Goal: Task Accomplishment & Management: Use online tool/utility

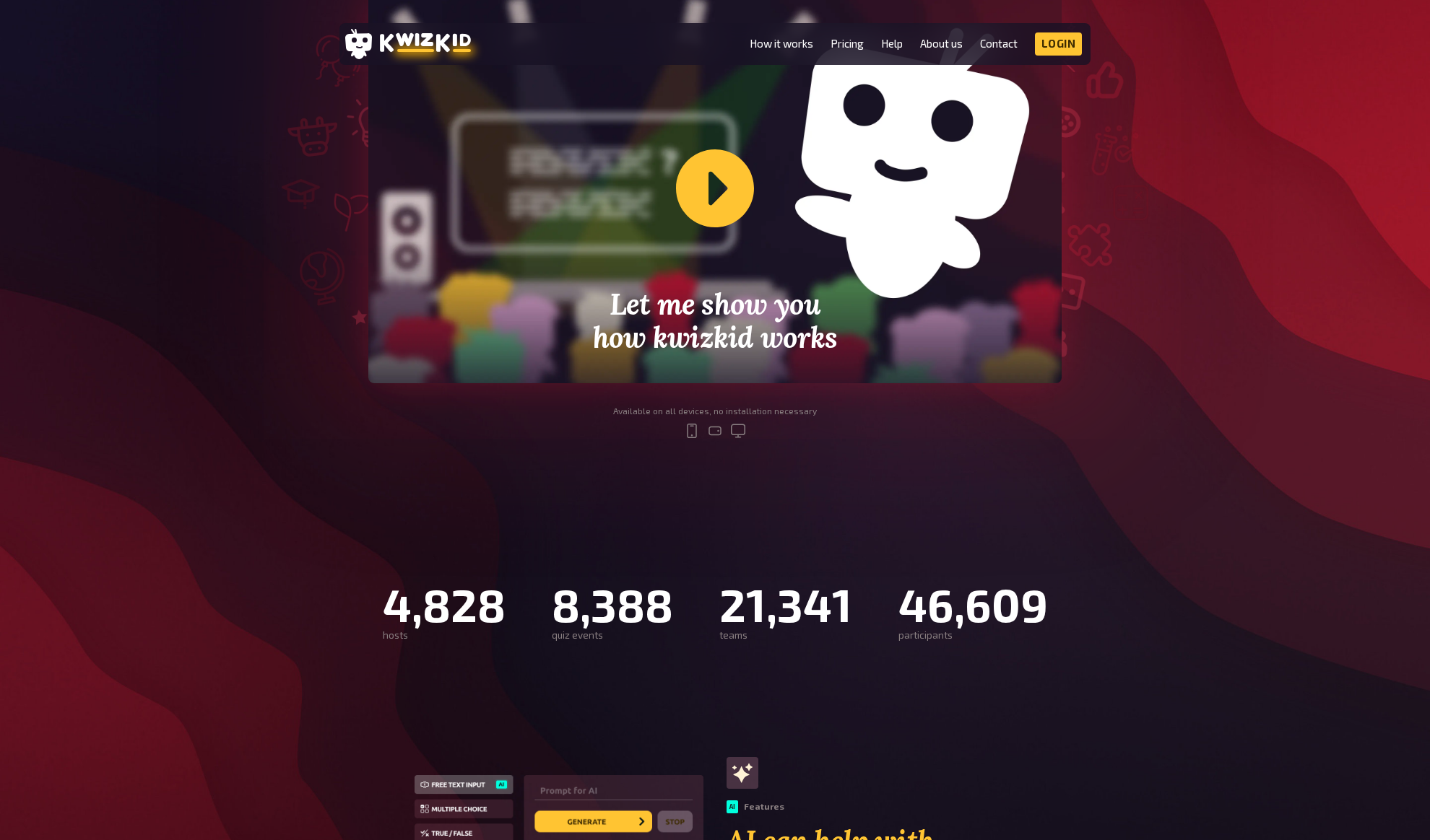
click at [1282, 209] on div "Create and host your own live quiz show kwizkid is the ultimate tool kit to bui…" at bounding box center [715, 86] width 1430 height 752
click at [1283, 200] on div "Create and host your own live quiz show kwizkid is the ultimate tool kit to bui…" at bounding box center [715, 86] width 1430 height 752
click at [1284, 189] on div "Create and host your own live quiz show kwizkid is the ultimate tool kit to bui…" at bounding box center [715, 86] width 1430 height 752
click at [1268, 224] on div "Create and host your own live quiz show kwizkid is the ultimate tool kit to bui…" at bounding box center [715, 86] width 1430 height 752
click at [1269, 191] on div "Create and host your own live quiz show kwizkid is the ultimate tool kit to bui…" at bounding box center [715, 86] width 1430 height 752
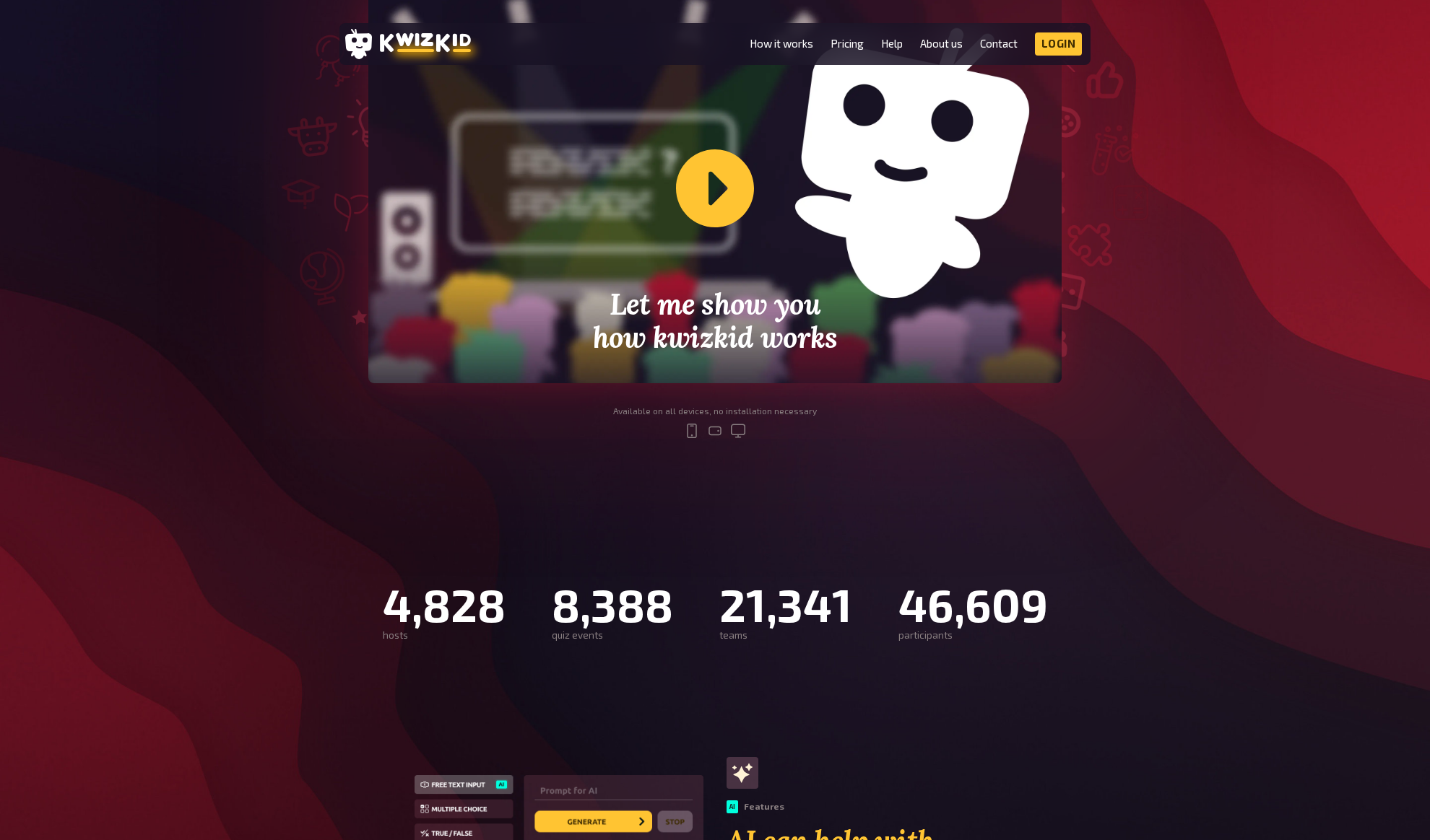
click at [1262, 195] on div "Create and host your own live quiz show kwizkid is the ultimate tool kit to bui…" at bounding box center [715, 86] width 1430 height 752
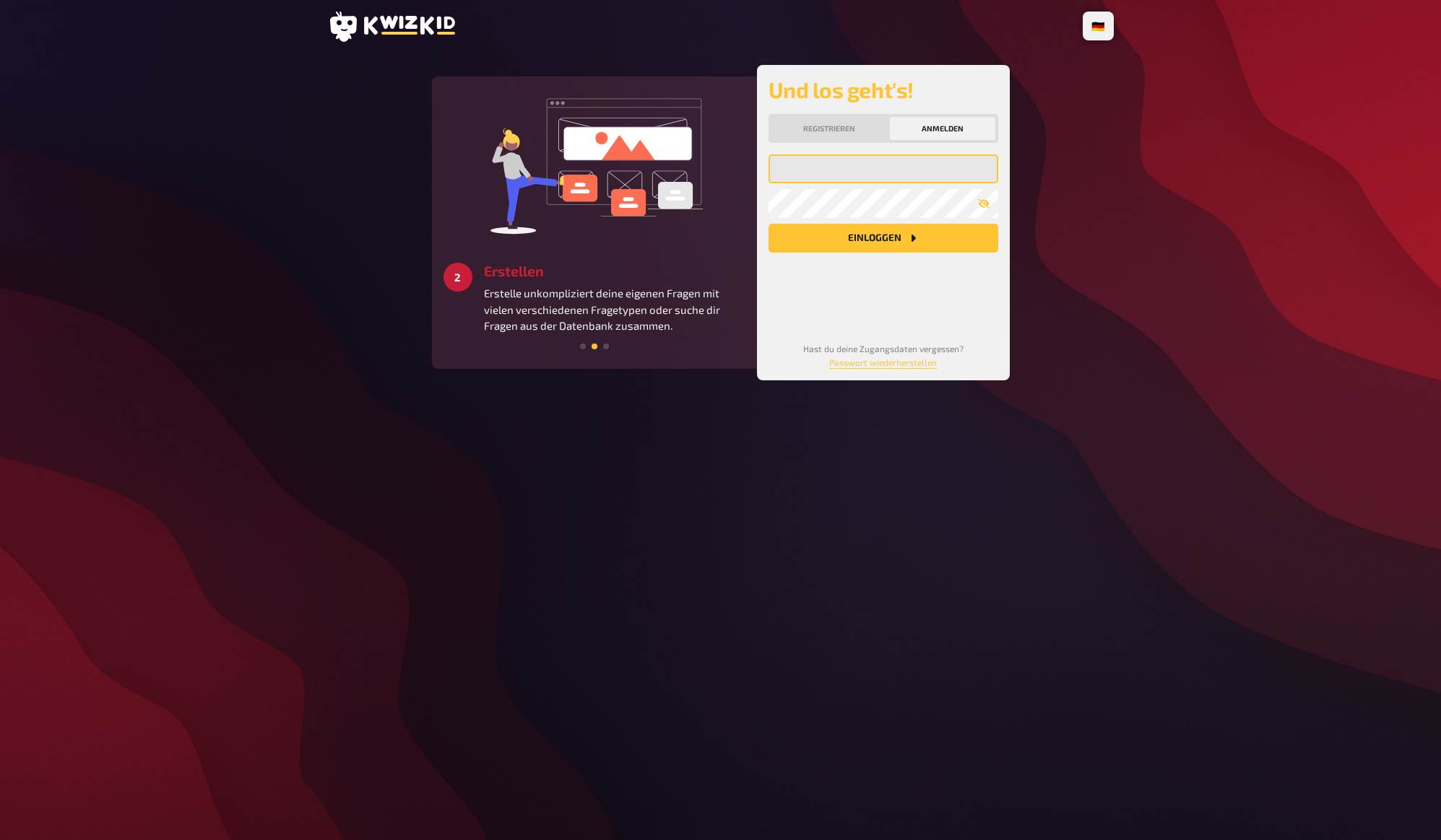
click at [942, 167] on input "email" at bounding box center [883, 169] width 229 height 29
click at [0, 840] on com-1password-button at bounding box center [0, 840] width 0 height 0
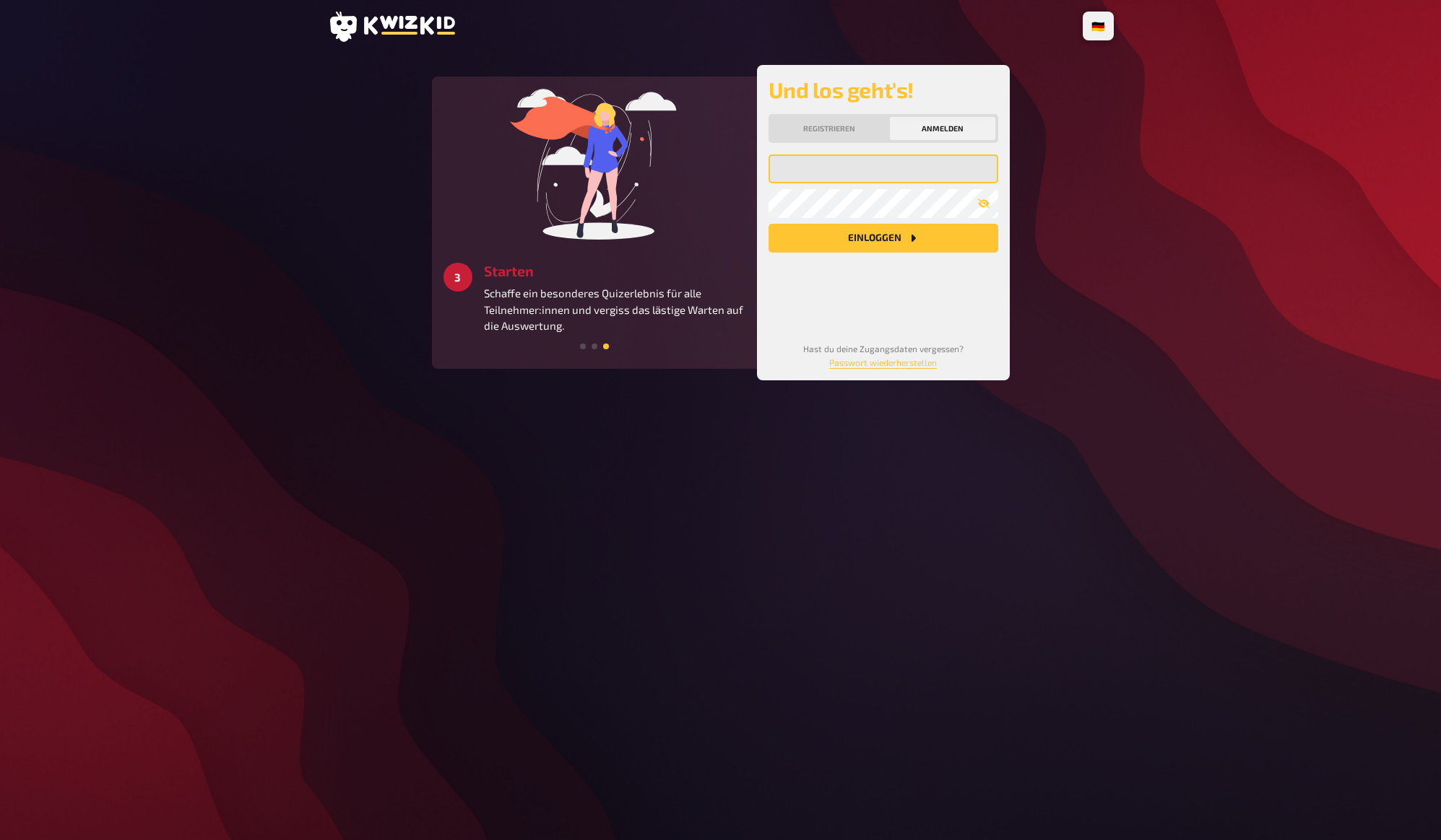
type input "[EMAIL_ADDRESS][DOMAIN_NAME]"
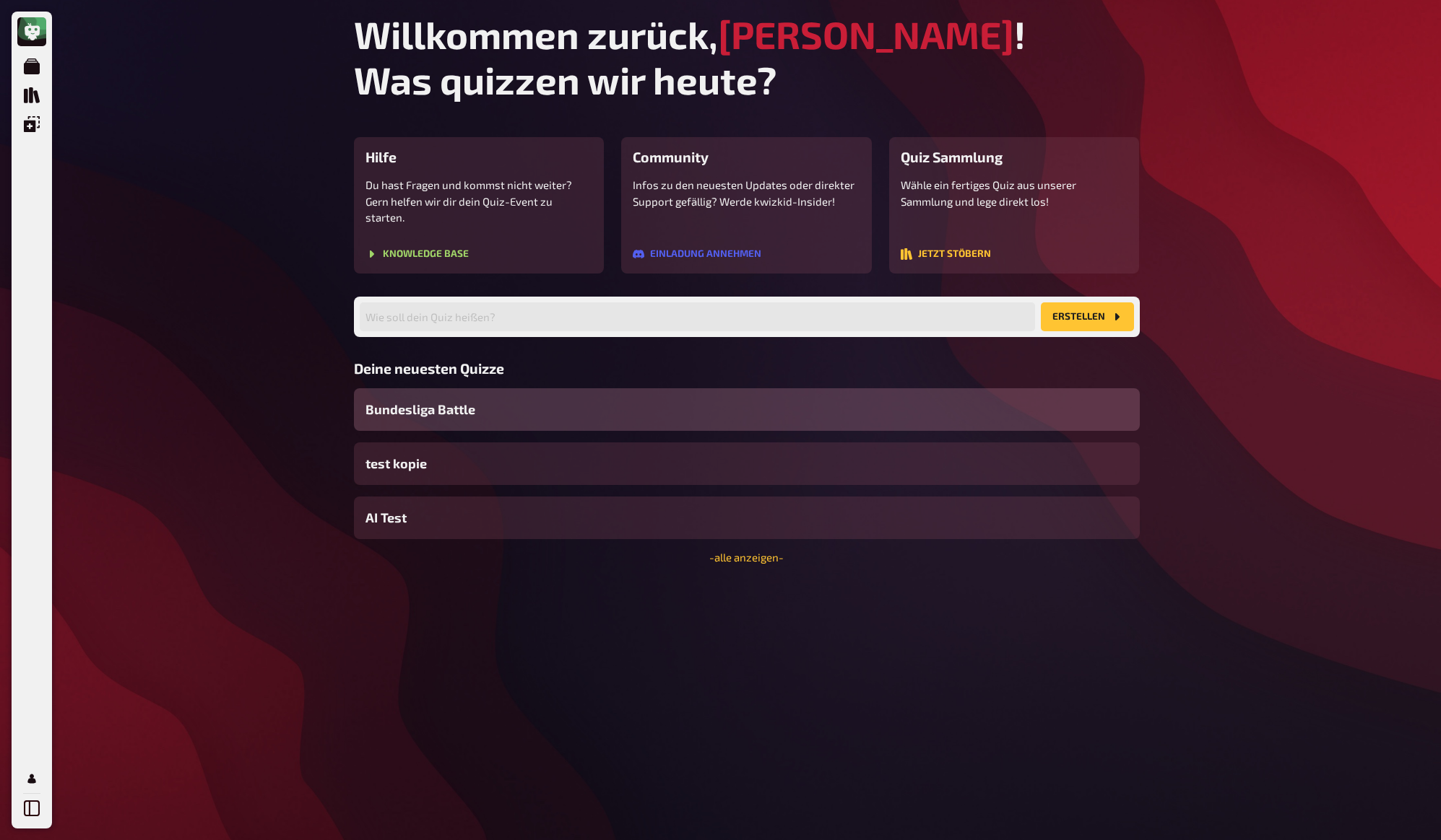
click at [262, 131] on div "Meine Quizze Quiz Sammlung Einblendungen Profil Willkommen zurück, [PERSON_NAME…" at bounding box center [720, 420] width 1441 height 840
click at [256, 158] on div "Meine Quizze Quiz Sammlung Einblendungen Profil Willkommen zurück, [PERSON_NAME…" at bounding box center [720, 420] width 1441 height 840
click at [21, 62] on link "Meine Quizze" at bounding box center [31, 66] width 29 height 29
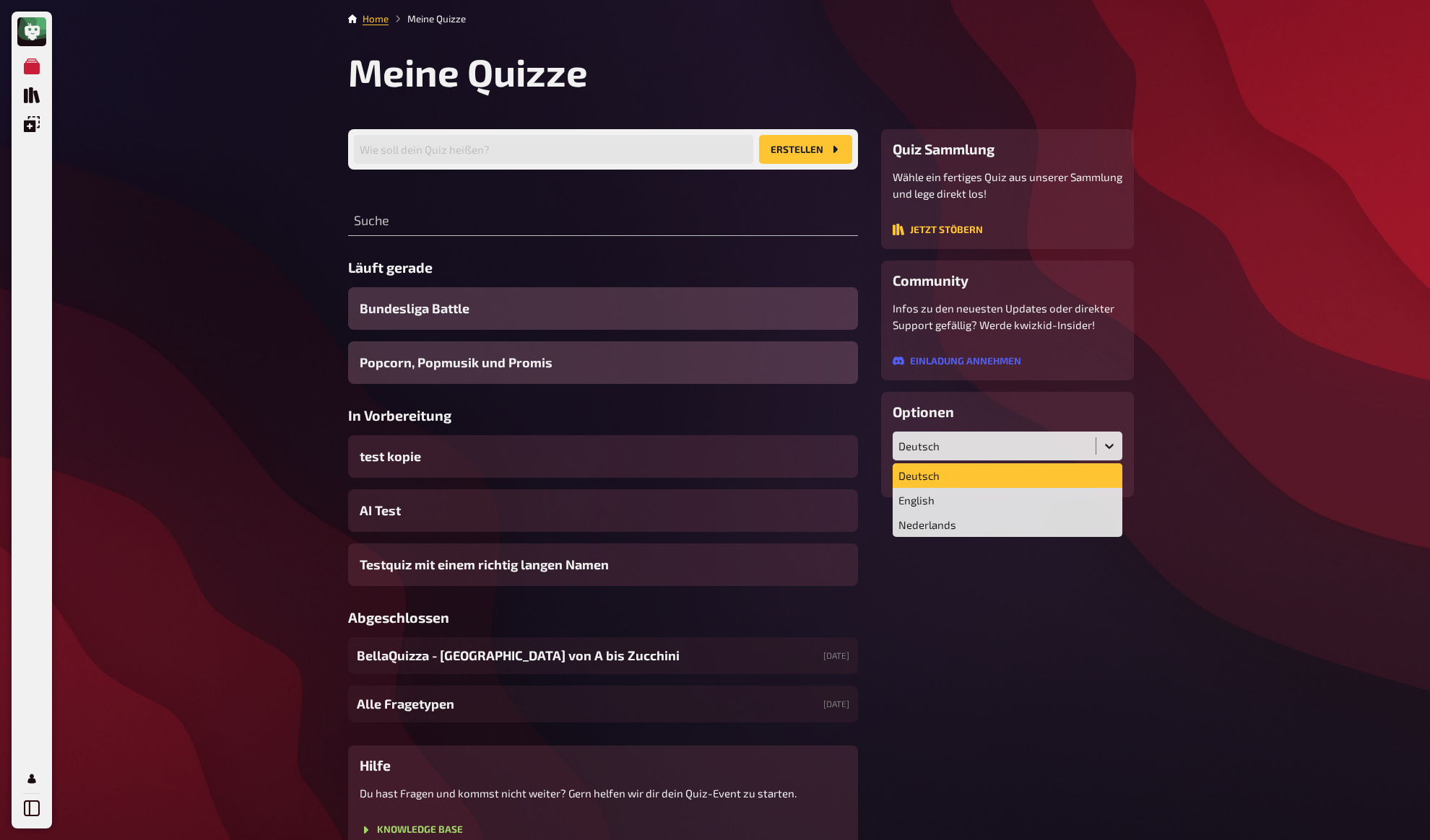
click at [946, 442] on div "Deutsch" at bounding box center [994, 446] width 191 height 13
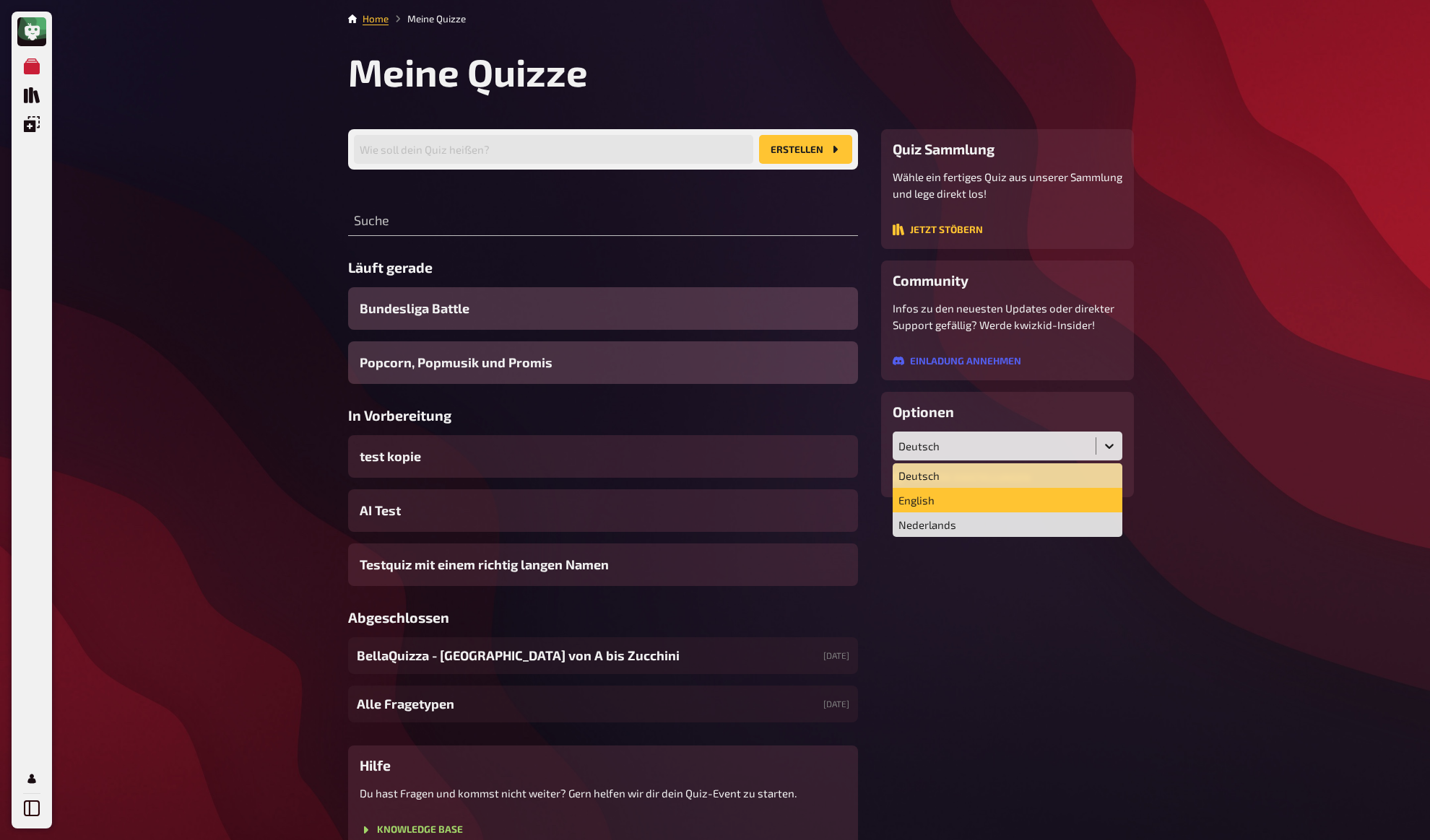
click at [943, 505] on div "English" at bounding box center [1007, 500] width 229 height 25
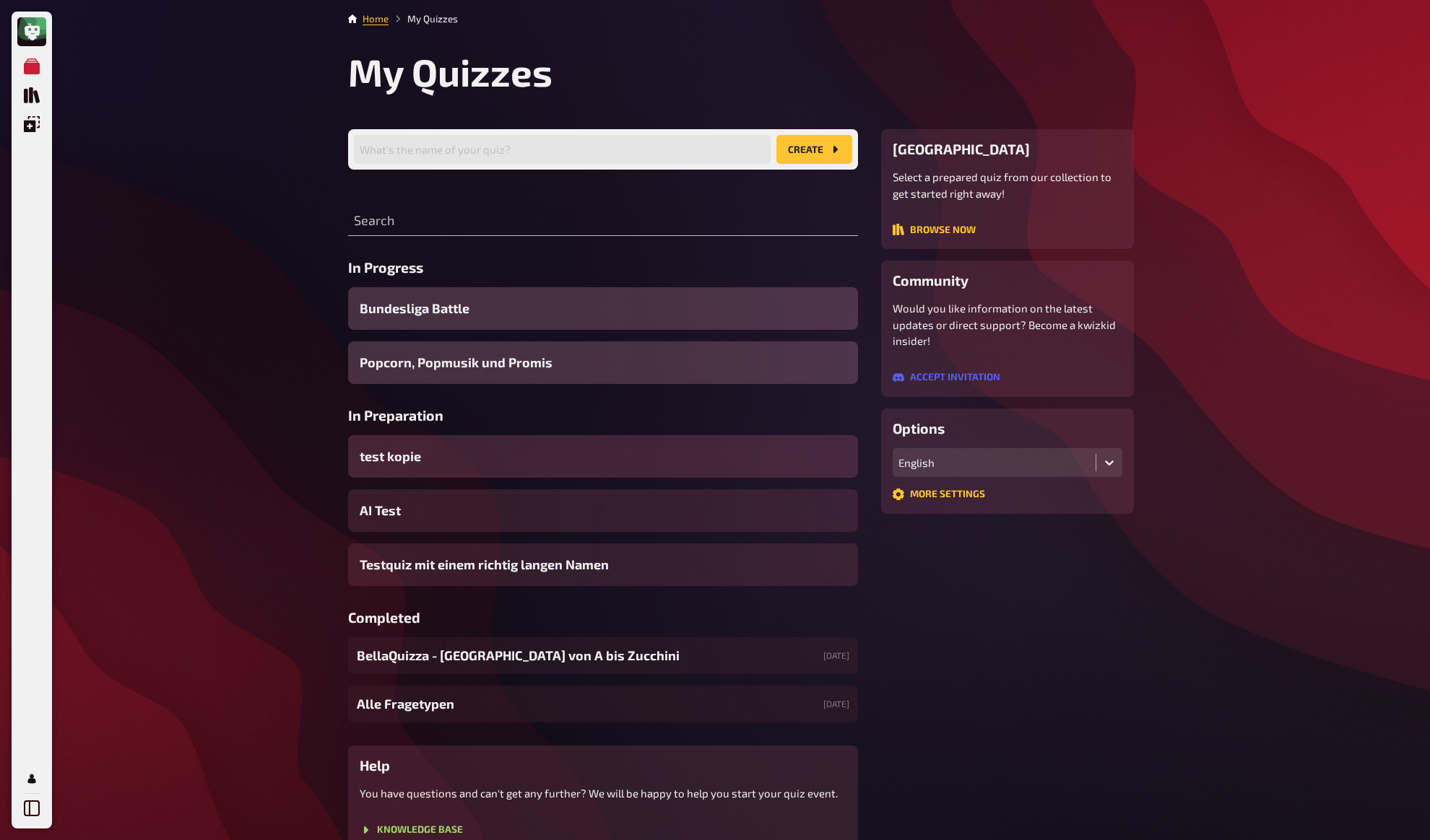
click at [401, 453] on span "test kopie" at bounding box center [390, 456] width 62 height 19
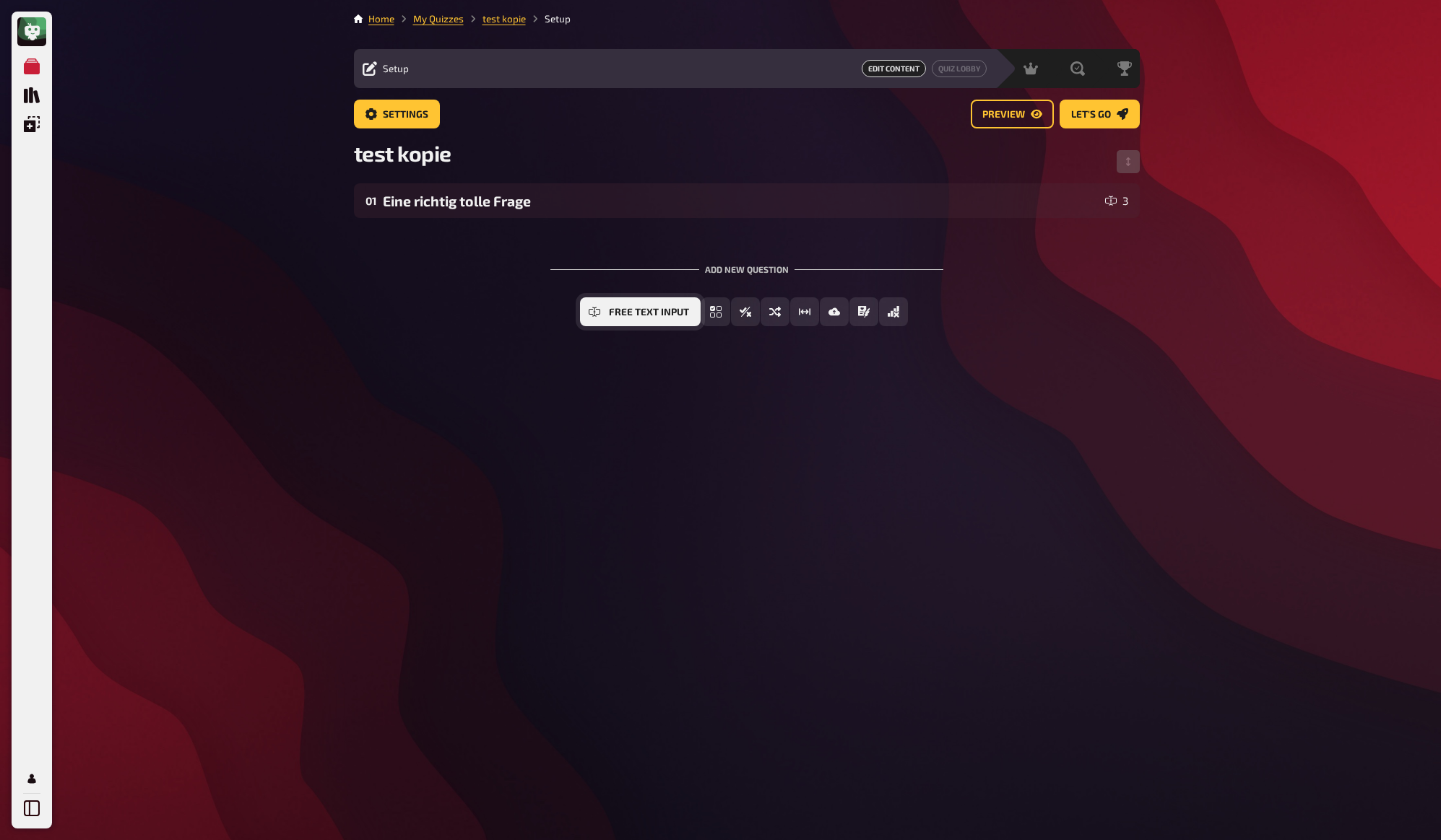
click at [620, 313] on span "Free Text Input" at bounding box center [648, 313] width 80 height 10
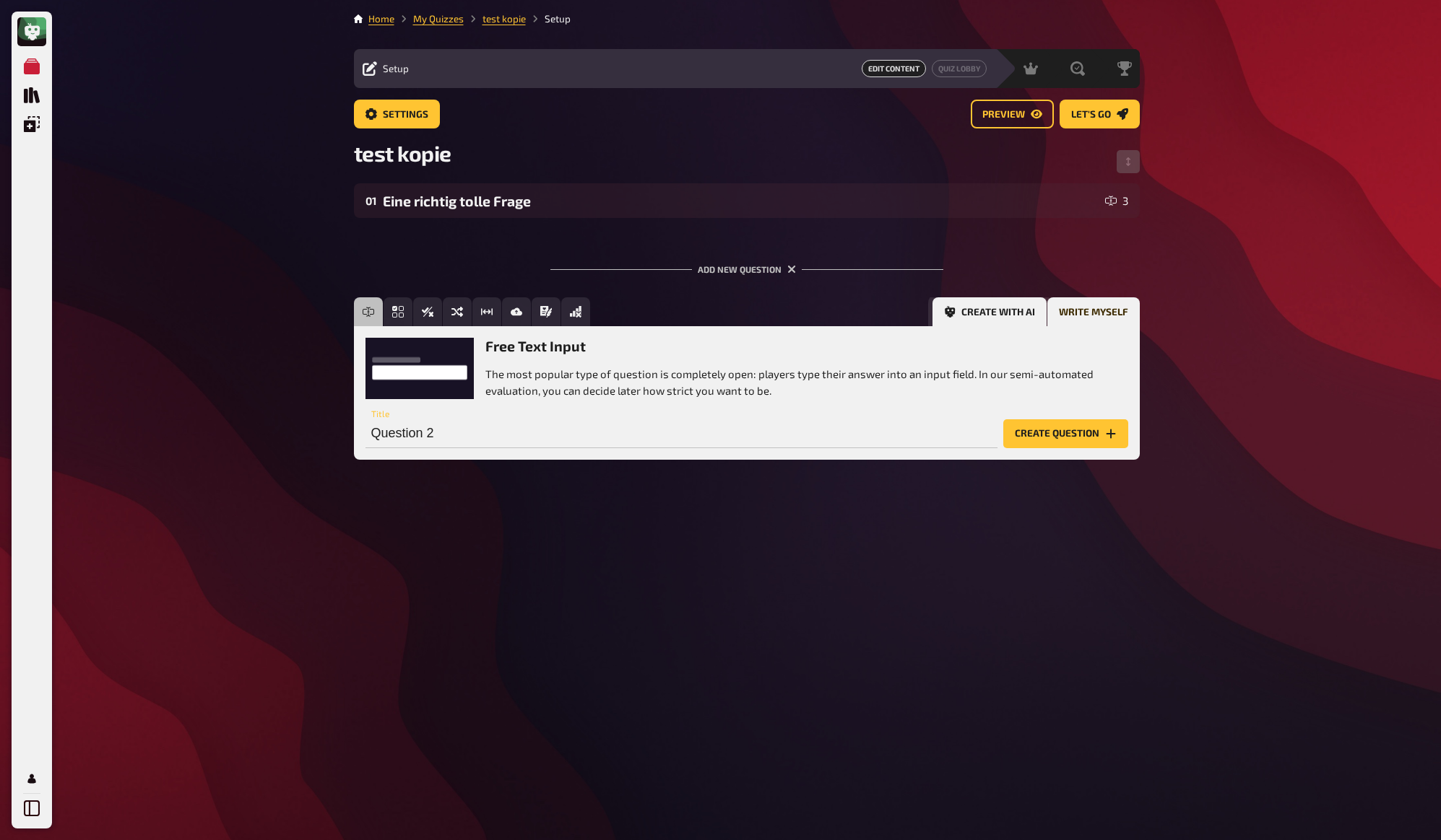
click at [993, 313] on button "Create with AI" at bounding box center [989, 312] width 114 height 29
click at [965, 431] on icon "Options" at bounding box center [966, 434] width 12 height 12
